Goal: Share content

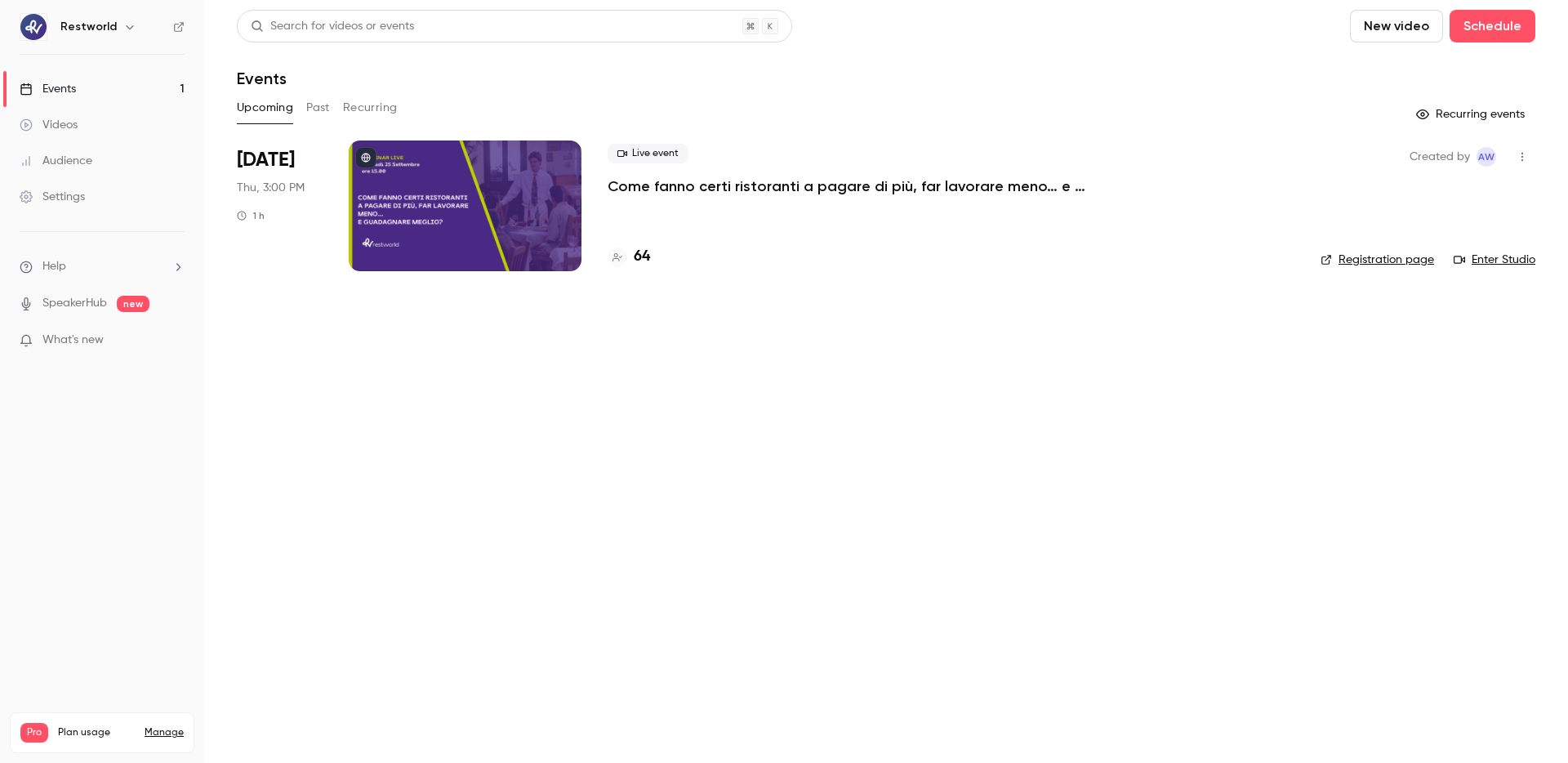
click at [664, 180] on p "Come fanno certi ristoranti a pagare di più, far lavorare meno… e guadagnare me…" at bounding box center [853, 185] width 491 height 20
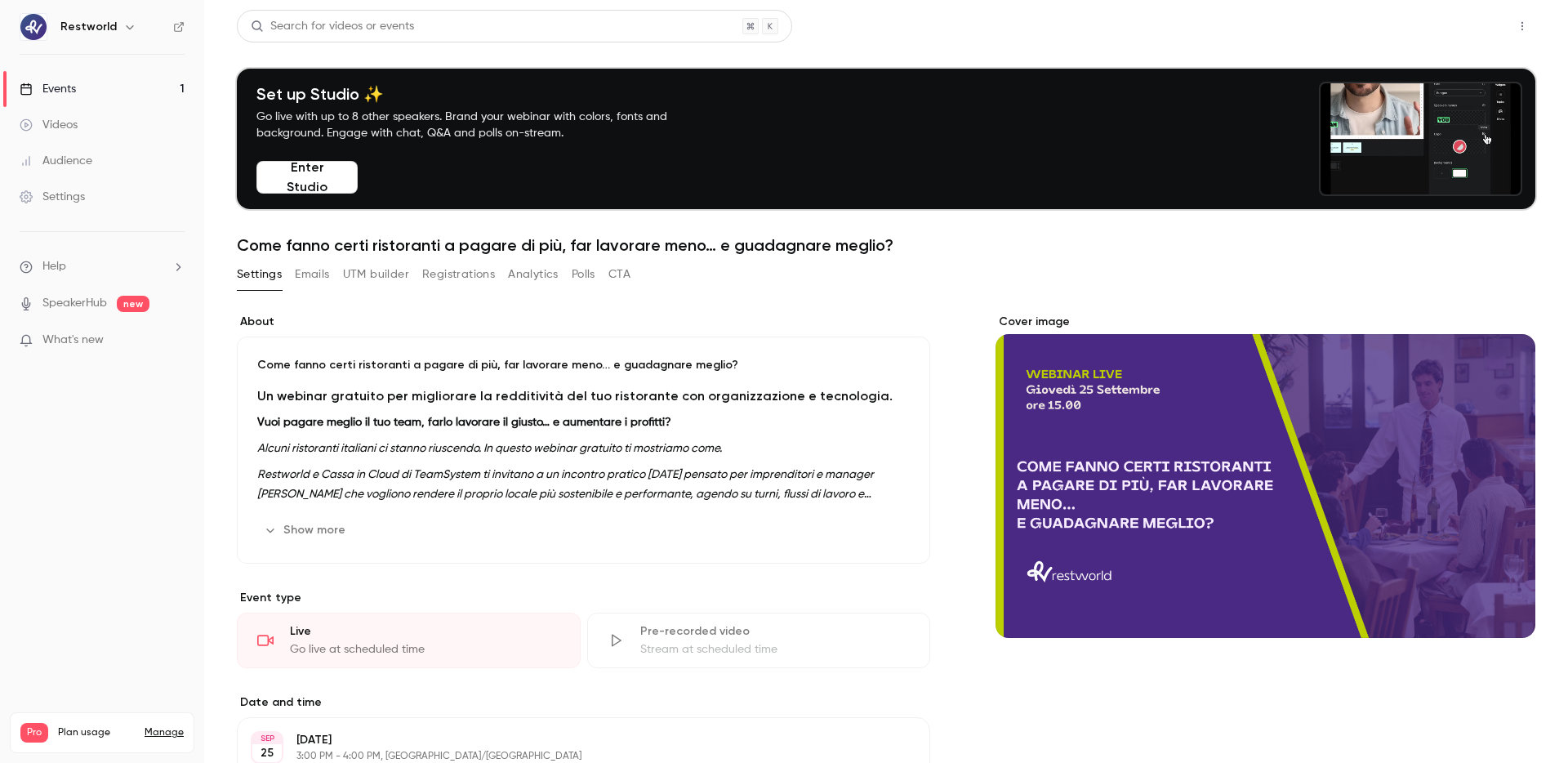
click at [1456, 27] on button "Share" at bounding box center [1464, 25] width 65 height 33
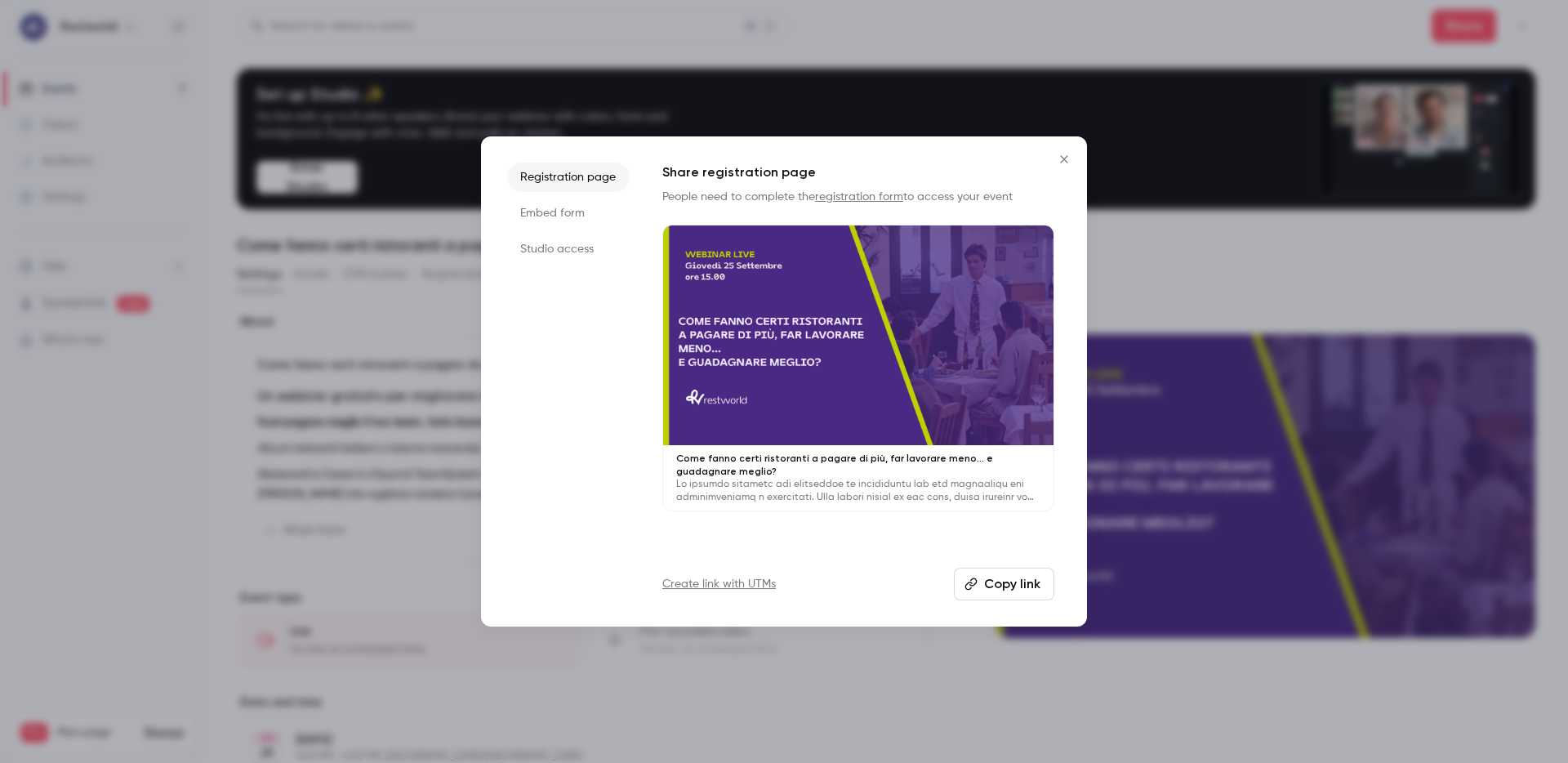
click at [1004, 578] on button "Copy link" at bounding box center [1004, 583] width 100 height 33
